Goal: Transaction & Acquisition: Purchase product/service

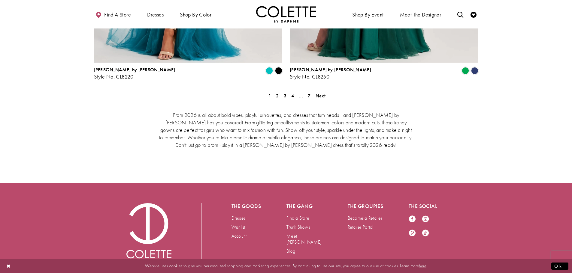
scroll to position [1163, 0]
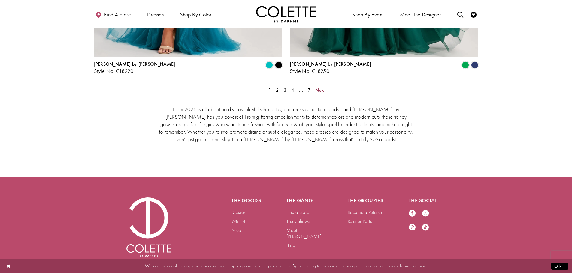
click at [322, 87] on span "Next" at bounding box center [320, 90] width 10 height 6
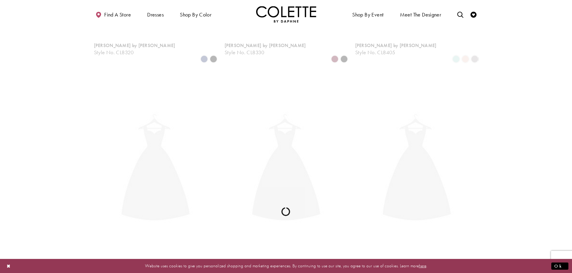
scroll to position [32, 0]
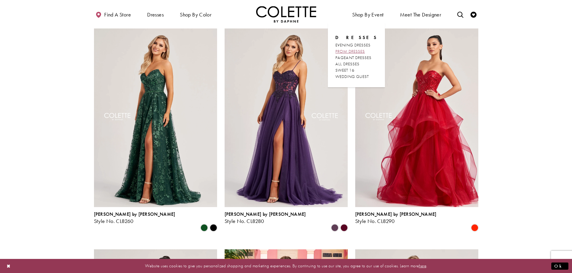
click at [354, 54] on span "PROM DRESSES" at bounding box center [349, 51] width 29 height 5
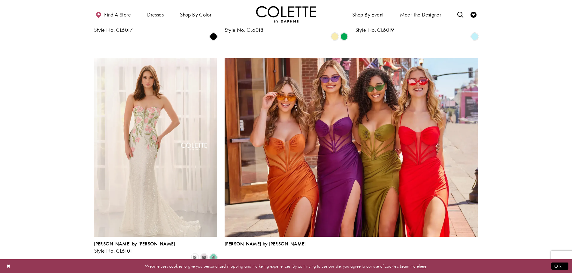
scroll to position [1231, 0]
click at [320, 273] on link "Next" at bounding box center [322, 277] width 14 height 9
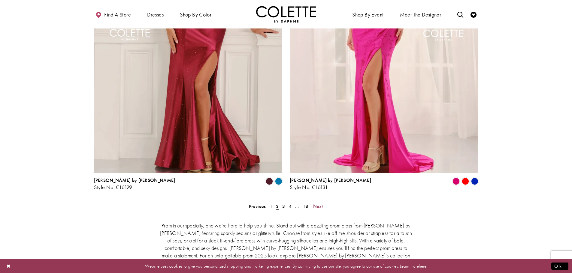
scroll to position [1175, 0]
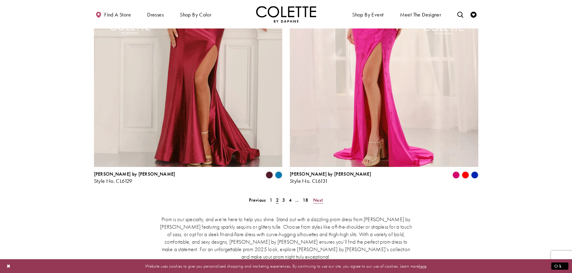
click at [316, 197] on span "Next" at bounding box center [318, 200] width 10 height 6
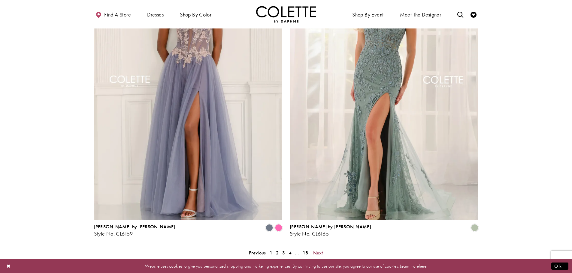
scroll to position [1145, 0]
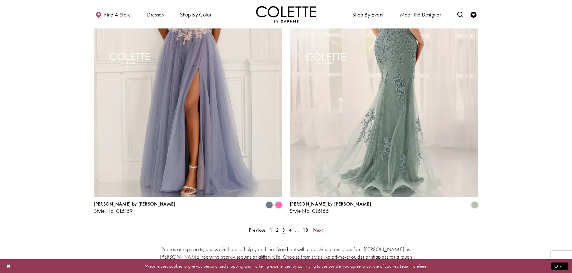
click at [324, 141] on img "Visit Colette by Daphne Style No. CL6165 Page" at bounding box center [384, 60] width 189 height 274
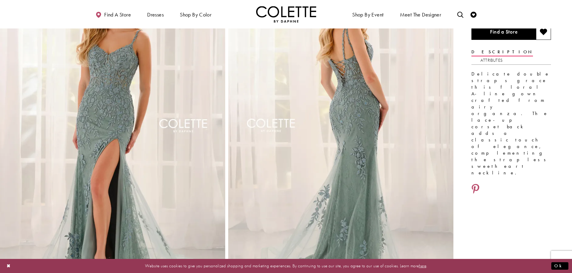
scroll to position [90, 0]
